Goal: Answer question/provide support

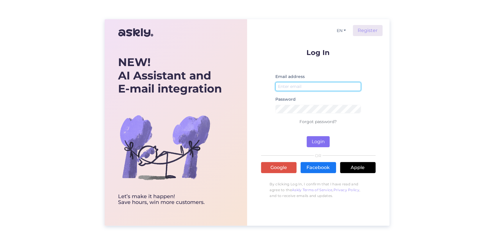
type input "[EMAIL_ADDRESS][DOMAIN_NAME]"
click at [317, 137] on button "Login" at bounding box center [318, 141] width 23 height 11
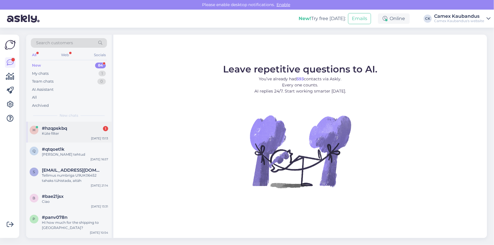
click at [66, 128] on span "#hzqpskbq" at bounding box center [54, 128] width 25 height 5
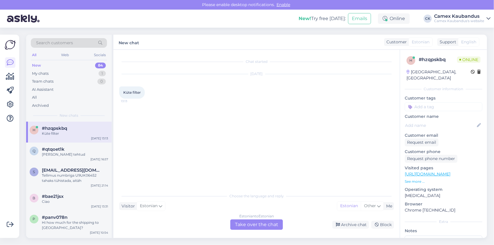
click at [265, 225] on div "Estonian to Estonian Take over the chat" at bounding box center [256, 224] width 53 height 10
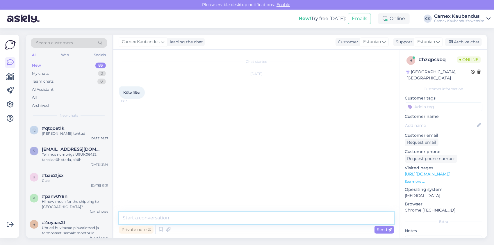
drag, startPoint x: 179, startPoint y: 214, endPoint x: 181, endPoint y: 225, distance: 11.0
click at [179, 215] on textarea at bounding box center [256, 218] width 275 height 12
click at [181, 225] on div "Private note Send" at bounding box center [256, 229] width 275 height 11
click at [182, 223] on textarea at bounding box center [256, 218] width 275 height 12
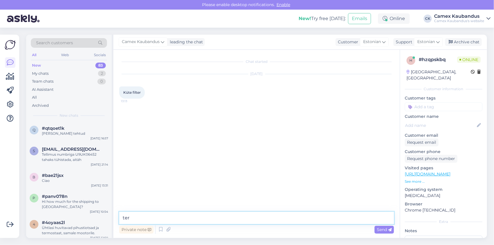
type textarea "tere"
type textarea "mis masinale"
